Goal: Task Accomplishment & Management: Complete application form

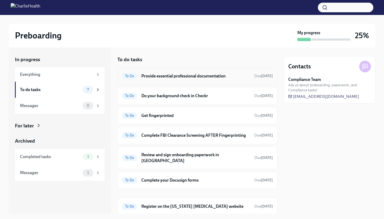
click at [191, 75] on h6 "Provide essential professional documentation" at bounding box center [195, 76] width 109 height 6
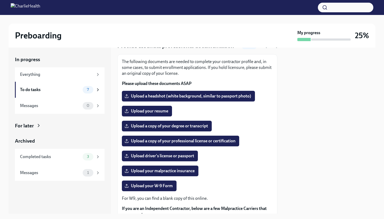
scroll to position [27, 0]
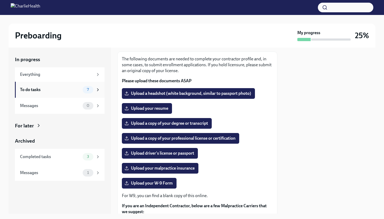
click at [31, 90] on div "To do tasks" at bounding box center [50, 90] width 61 height 6
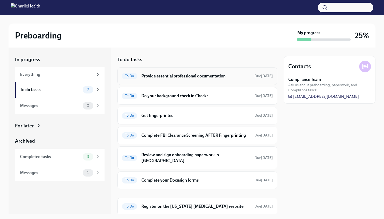
click at [161, 81] on div "To Do Provide essential professional documentation Due [DATE]" at bounding box center [197, 76] width 160 height 18
click at [165, 77] on h6 "Provide essential professional documentation" at bounding box center [195, 76] width 109 height 6
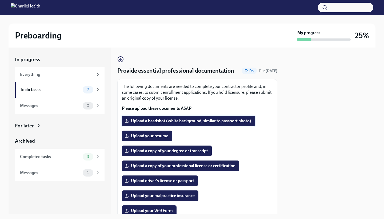
click at [193, 120] on span "Upload a headshot (white background, similar to passport photo)" at bounding box center [189, 120] width 126 height 5
click at [0, 0] on input "Upload a headshot (white background, similar to passport photo)" at bounding box center [0, 0] width 0 height 0
click at [159, 137] on span "Upload your resume" at bounding box center [147, 135] width 43 height 5
click at [0, 0] on input "Upload your resume" at bounding box center [0, 0] width 0 height 0
click at [181, 151] on span "Upload a copy of your degree or transcript" at bounding box center [167, 150] width 82 height 5
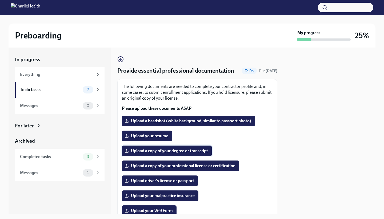
click at [0, 0] on input "Upload a copy of your degree or transcript" at bounding box center [0, 0] width 0 height 0
click at [185, 169] on label "Upload a copy of your professional license or certification" at bounding box center [180, 165] width 117 height 11
click at [0, 0] on input "Upload a copy of your professional license or certification" at bounding box center [0, 0] width 0 height 0
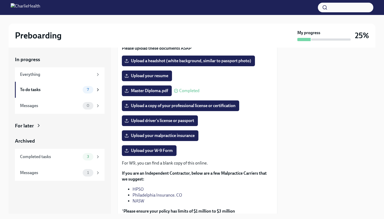
scroll to position [59, 0]
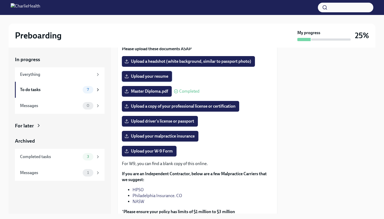
click at [155, 75] on span "Upload your resume" at bounding box center [147, 76] width 43 height 5
click at [0, 0] on input "Upload your resume" at bounding box center [0, 0] width 0 height 0
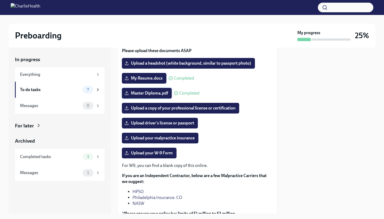
scroll to position [61, 0]
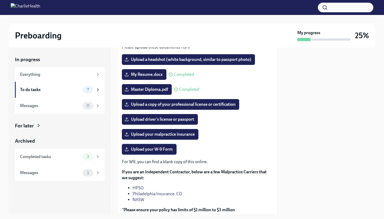
click at [165, 148] on span "Upload your W-9 Form" at bounding box center [149, 148] width 47 height 5
click at [0, 0] on input "Upload your W-9 Form" at bounding box center [0, 0] width 0 height 0
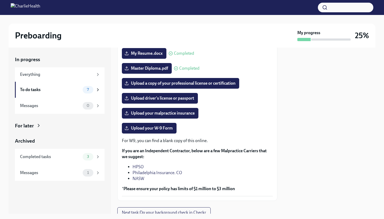
scroll to position [82, 0]
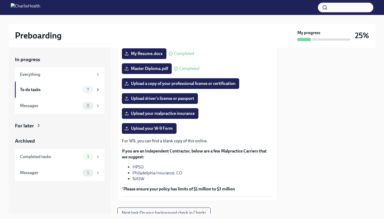
click at [138, 178] on link "NASW" at bounding box center [139, 178] width 12 height 5
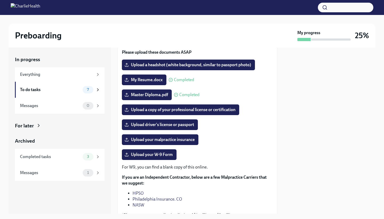
scroll to position [56, 0]
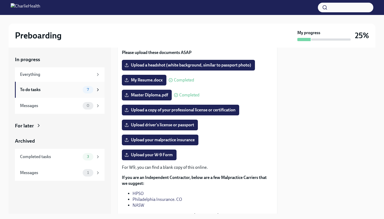
click at [48, 91] on div "To do tasks" at bounding box center [50, 90] width 61 height 6
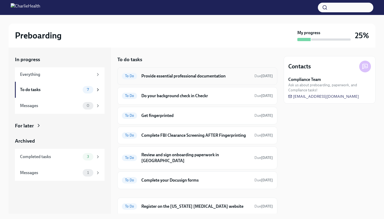
click at [196, 75] on h6 "Provide essential professional documentation" at bounding box center [195, 76] width 109 height 6
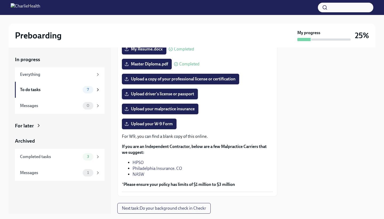
scroll to position [89, 0]
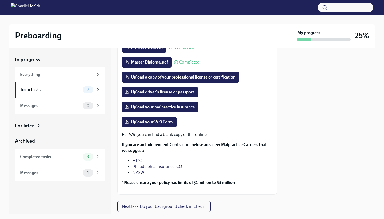
click at [141, 159] on link "HPSO" at bounding box center [138, 160] width 11 height 5
click at [164, 94] on span "Upload driver's license or passport" at bounding box center [160, 91] width 69 height 5
click at [0, 0] on input "Upload driver's license or passport" at bounding box center [0, 0] width 0 height 0
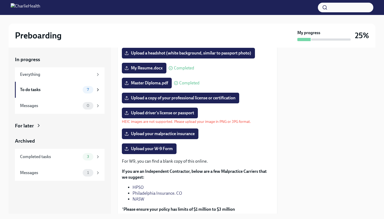
scroll to position [66, 0]
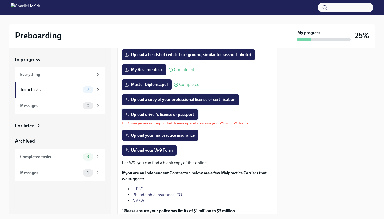
click at [171, 117] on span "Upload driver's license or passport" at bounding box center [160, 114] width 69 height 5
click at [0, 0] on input "Upload driver's license or passport" at bounding box center [0, 0] width 0 height 0
click at [182, 112] on span "Upload driver's license or passport" at bounding box center [160, 114] width 69 height 5
click at [0, 0] on input "Upload driver's license or passport" at bounding box center [0, 0] width 0 height 0
click at [168, 112] on span "Upload driver's license or passport" at bounding box center [160, 114] width 69 height 5
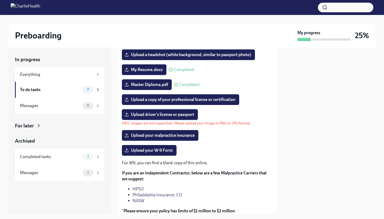
click at [0, 0] on input "Upload driver's license or passport" at bounding box center [0, 0] width 0 height 0
click at [157, 114] on span "Upload driver's license or passport" at bounding box center [160, 114] width 69 height 5
click at [0, 0] on input "Upload driver's license or passport" at bounding box center [0, 0] width 0 height 0
click at [181, 115] on span "Upload driver's license or passport" at bounding box center [160, 114] width 69 height 5
click at [0, 0] on input "Upload driver's license or passport" at bounding box center [0, 0] width 0 height 0
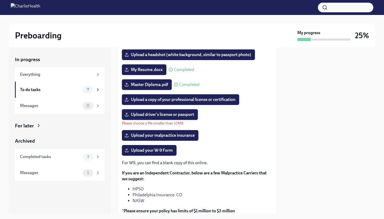
click at [156, 110] on label "Upload driver's license or passport" at bounding box center [160, 114] width 76 height 11
click at [0, 0] on input "Upload driver's license or passport" at bounding box center [0, 0] width 0 height 0
click at [184, 115] on span "Upload driver's license or passport" at bounding box center [160, 114] width 69 height 5
click at [0, 0] on input "Upload driver's license or passport" at bounding box center [0, 0] width 0 height 0
click at [151, 118] on label "Upload driver's license or passport" at bounding box center [160, 114] width 76 height 11
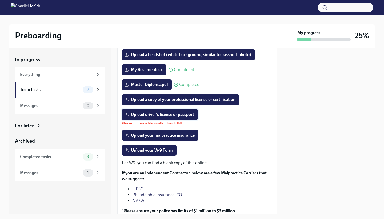
click at [0, 0] on input "Upload driver's license or passport" at bounding box center [0, 0] width 0 height 0
click at [165, 118] on label "Upload driver's license or passport" at bounding box center [160, 114] width 76 height 11
click at [0, 0] on input "Upload driver's license or passport" at bounding box center [0, 0] width 0 height 0
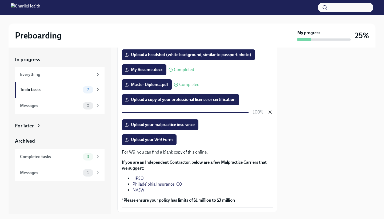
click at [270, 111] on icon "button" at bounding box center [269, 111] width 5 height 5
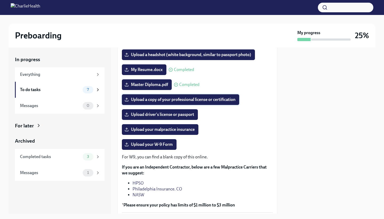
click at [190, 98] on span "Upload a copy of your professional license or certification" at bounding box center [181, 99] width 110 height 5
click at [0, 0] on input "Upload a copy of your professional license or certification" at bounding box center [0, 0] width 0 height 0
click at [165, 113] on span "Upload driver's license or passport" at bounding box center [160, 114] width 69 height 5
click at [0, 0] on input "Upload driver's license or passport" at bounding box center [0, 0] width 0 height 0
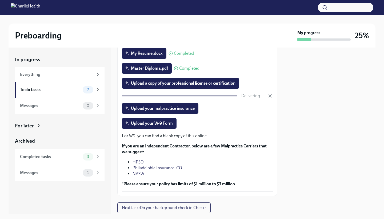
scroll to position [83, 0]
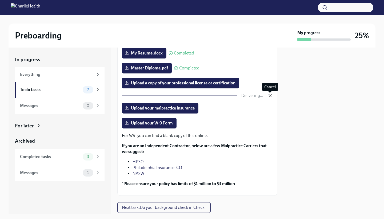
click at [269, 95] on icon "button" at bounding box center [270, 95] width 3 height 3
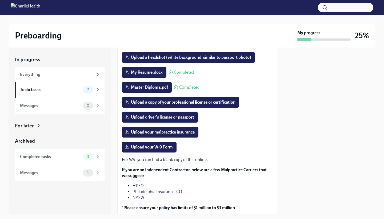
scroll to position [63, 0]
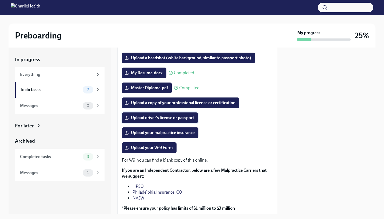
click at [162, 118] on span "Upload driver's license or passport" at bounding box center [160, 117] width 69 height 5
click at [0, 0] on input "Upload driver's license or passport" at bounding box center [0, 0] width 0 height 0
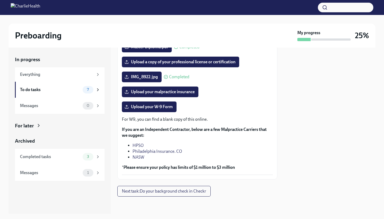
scroll to position [104, 0]
click at [148, 150] on link "Philadelphia Insurance. CO" at bounding box center [158, 151] width 50 height 5
